Goal: Information Seeking & Learning: Stay updated

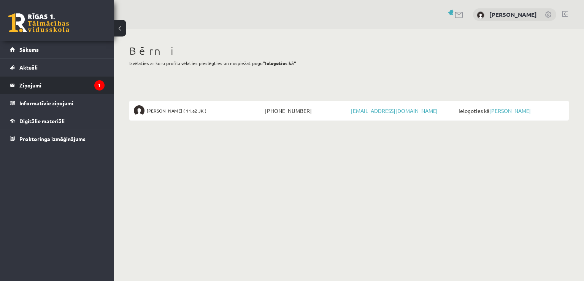
click at [32, 87] on legend "Ziņojumi 1" at bounding box center [61, 84] width 85 height 17
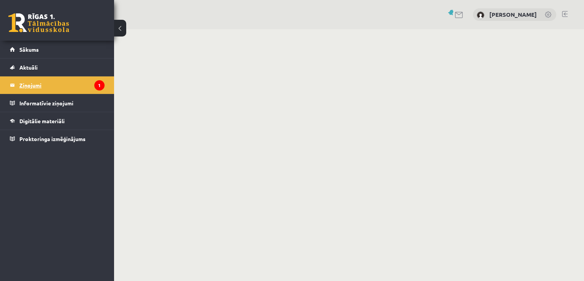
click at [74, 87] on legend "Ziņojumi 1" at bounding box center [61, 84] width 85 height 17
click at [32, 84] on legend "Ziņojumi 1" at bounding box center [61, 84] width 85 height 17
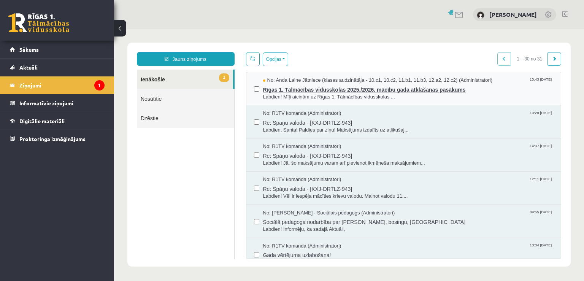
click at [332, 89] on span "Rīgas 1. Tālmācības vidusskolas 2025./2026. mācību gada atklāšanas pasākums" at bounding box center [408, 88] width 290 height 9
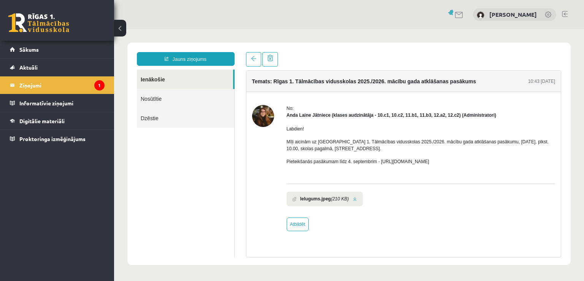
click at [260, 117] on img at bounding box center [263, 116] width 22 height 22
click at [308, 199] on b "Ielugums.jpeg" at bounding box center [315, 198] width 31 height 7
click at [354, 198] on link at bounding box center [355, 198] width 4 height 5
click at [52, 54] on link "Sākums" at bounding box center [57, 49] width 95 height 17
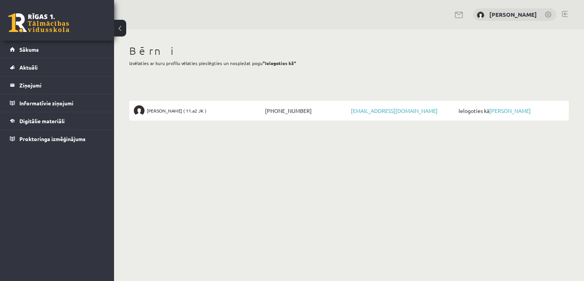
click at [513, 106] on span "Ielogoties kā Niklāvs Veselovs" at bounding box center [510, 110] width 108 height 11
click at [511, 111] on link "[PERSON_NAME]" at bounding box center [509, 110] width 41 height 7
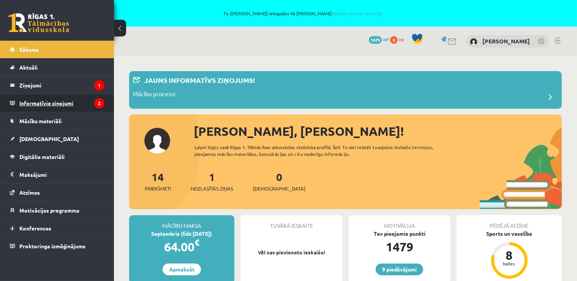
click at [32, 102] on legend "Informatīvie ziņojumi 2" at bounding box center [61, 102] width 85 height 17
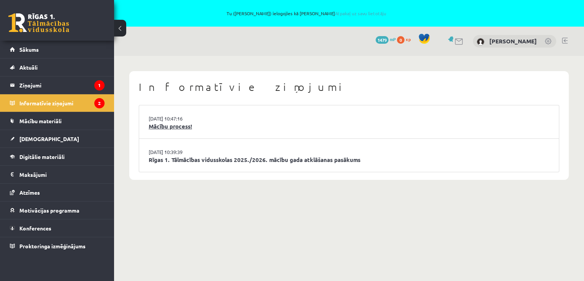
click at [161, 127] on link "Mācību process!" at bounding box center [349, 126] width 401 height 9
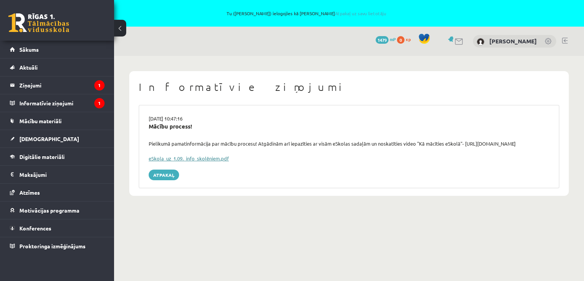
click at [166, 155] on link "eSkola_uz_1.09._info_skolēniem.pdf" at bounding box center [189, 158] width 80 height 6
click at [32, 87] on legend "Ziņojumi 1" at bounding box center [61, 84] width 85 height 17
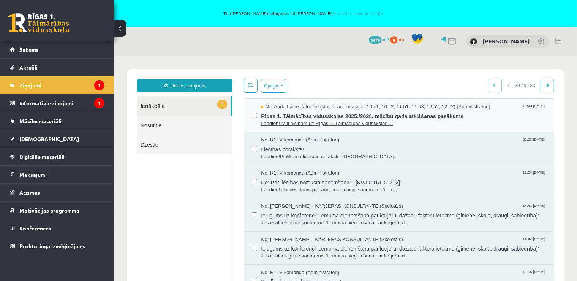
click at [325, 112] on span "Rīgas 1. Tālmācības vidusskolas 2025./2026. mācību gada atklāšanas pasākums" at bounding box center [403, 114] width 285 height 9
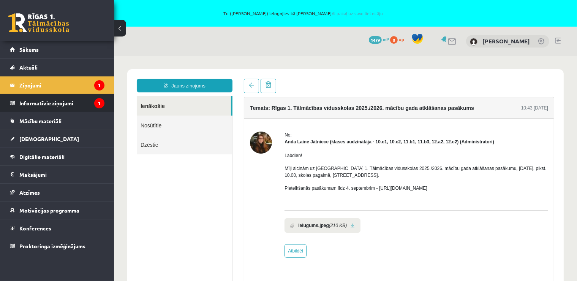
click at [55, 104] on legend "Informatīvie ziņojumi 1" at bounding box center [61, 102] width 85 height 17
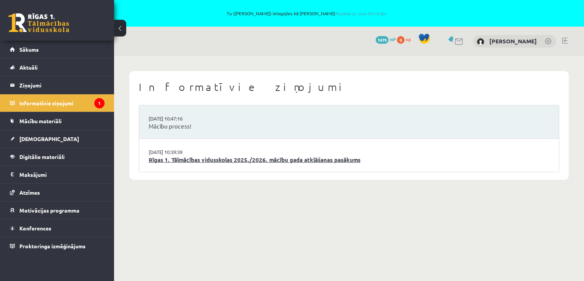
click at [171, 157] on link "Rīgas 1. Tālmācības vidusskolas 2025./2026. mācību gada atklāšanas pasākums" at bounding box center [349, 159] width 401 height 9
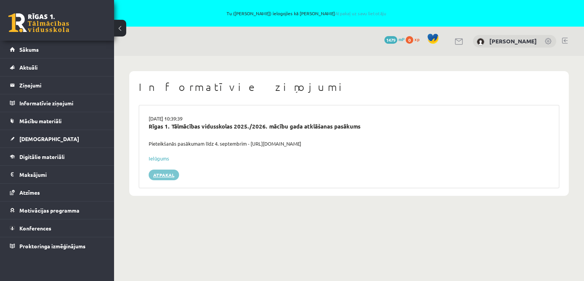
click at [171, 169] on link "Atpakaļ" at bounding box center [164, 174] width 30 height 11
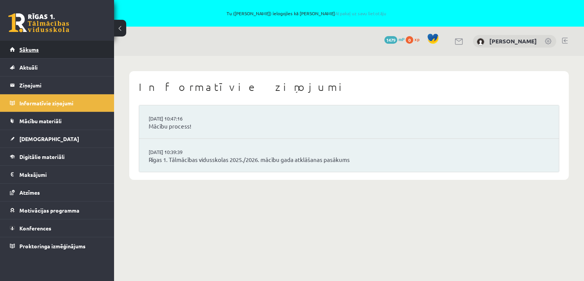
click at [30, 47] on span "Sākums" at bounding box center [28, 49] width 19 height 7
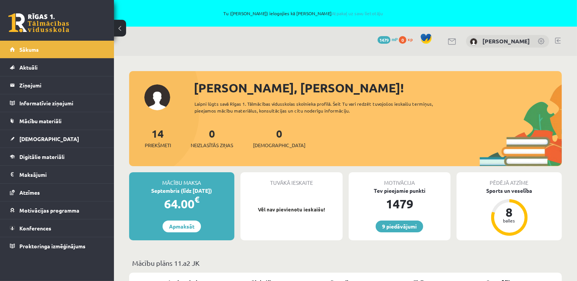
click at [559, 39] on link at bounding box center [558, 41] width 6 height 6
